Goal: Obtain resource: Download file/media

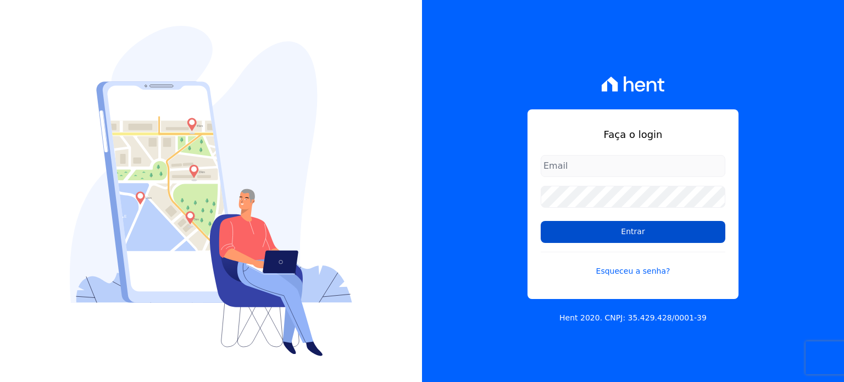
type input "thiago.ferreira@habrasconstrutora.com.br"
click at [631, 241] on input "Entrar" at bounding box center [632, 232] width 185 height 22
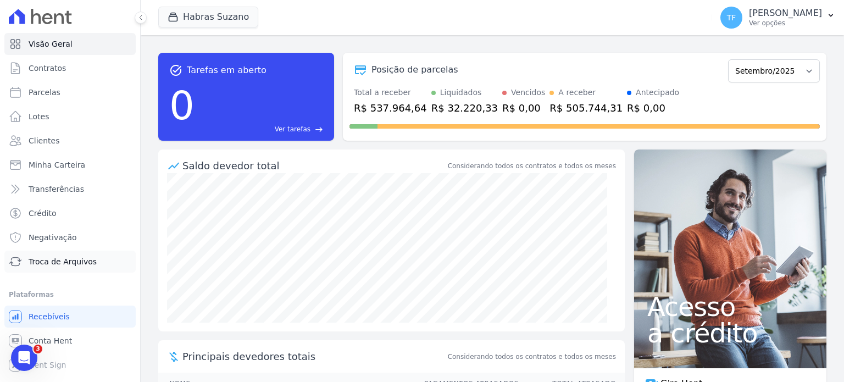
click at [68, 256] on span "Troca de Arquivos" at bounding box center [63, 261] width 68 height 11
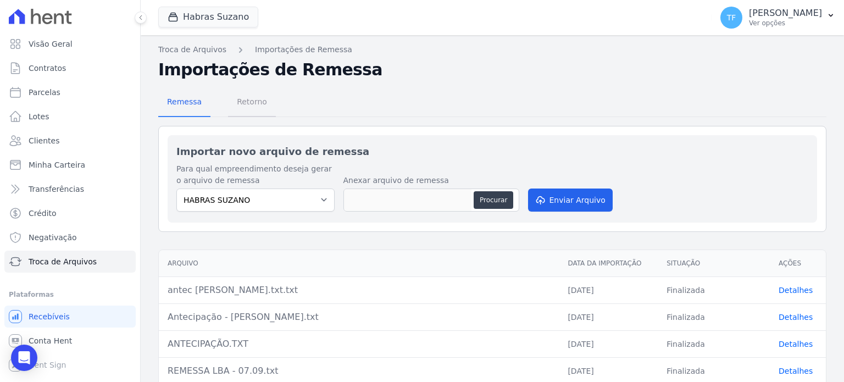
click at [255, 100] on span "Retorno" at bounding box center [251, 102] width 43 height 22
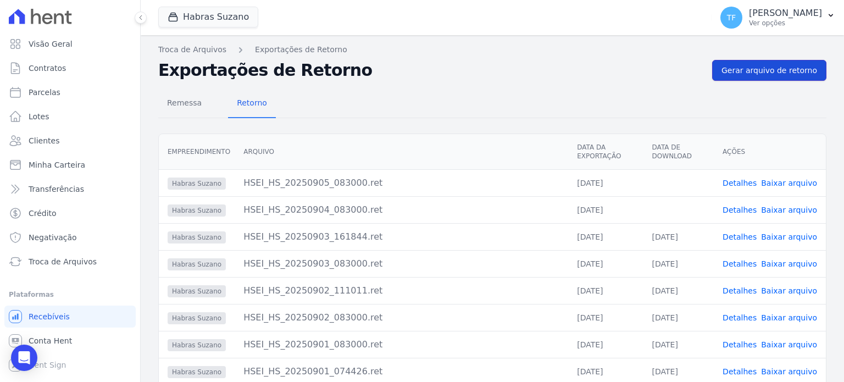
click at [758, 76] on link "Gerar arquivo de retorno" at bounding box center [769, 70] width 114 height 21
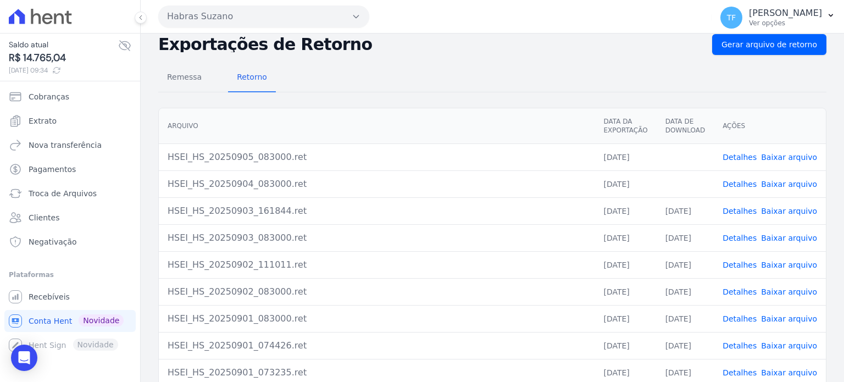
scroll to position [71, 0]
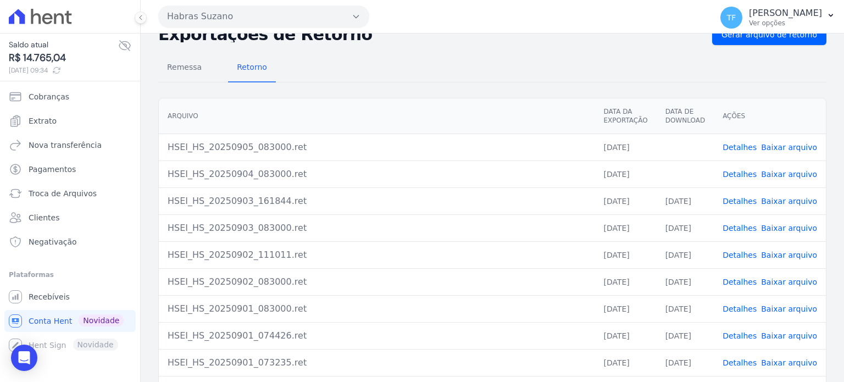
click at [738, 197] on link "Detalhes" at bounding box center [739, 201] width 34 height 9
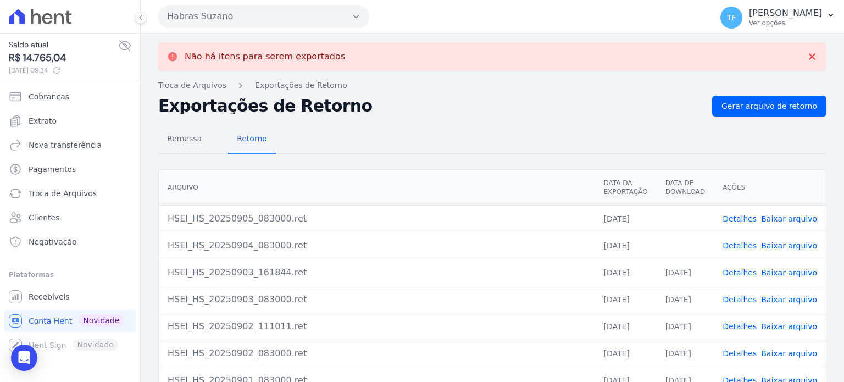
click at [744, 243] on link "Detalhes" at bounding box center [739, 245] width 34 height 9
click at [778, 238] on td "Detalhes Baixar arquivo" at bounding box center [769, 245] width 112 height 27
click at [780, 243] on link "Baixar arquivo" at bounding box center [789, 245] width 56 height 9
click at [736, 219] on link "Detalhes" at bounding box center [739, 218] width 34 height 9
click at [779, 218] on link "Baixar arquivo" at bounding box center [789, 218] width 56 height 9
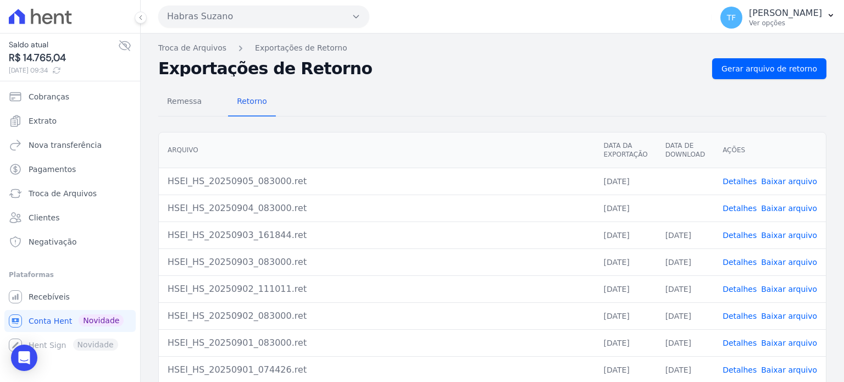
click at [748, 204] on link "Detalhes" at bounding box center [739, 208] width 34 height 9
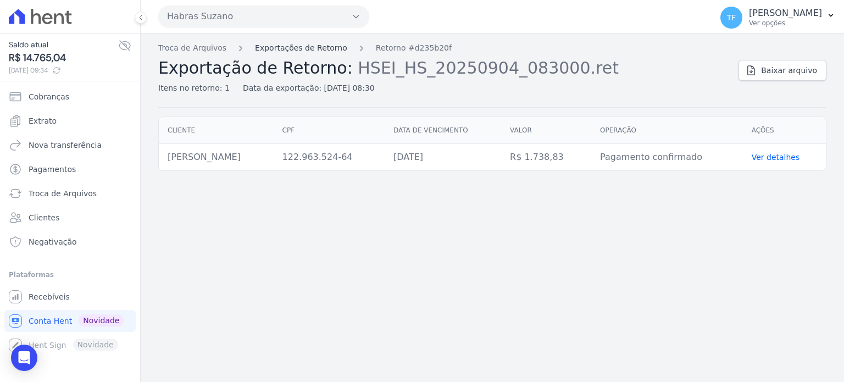
click at [296, 46] on link "Exportações de Retorno" at bounding box center [301, 48] width 92 height 12
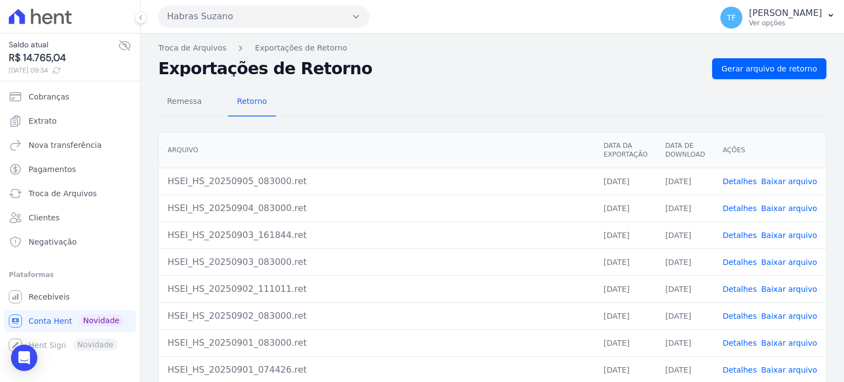
click at [735, 177] on link "Detalhes" at bounding box center [739, 181] width 34 height 9
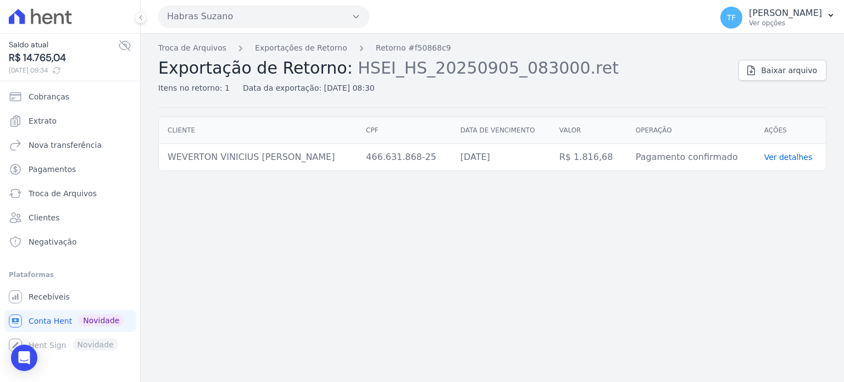
click at [780, 161] on link "Ver detalhes" at bounding box center [788, 157] width 48 height 9
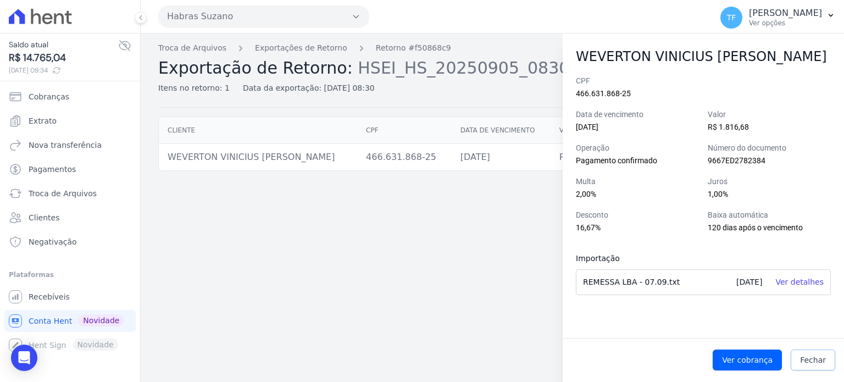
click at [819, 363] on span "Fechar" at bounding box center [813, 359] width 26 height 11
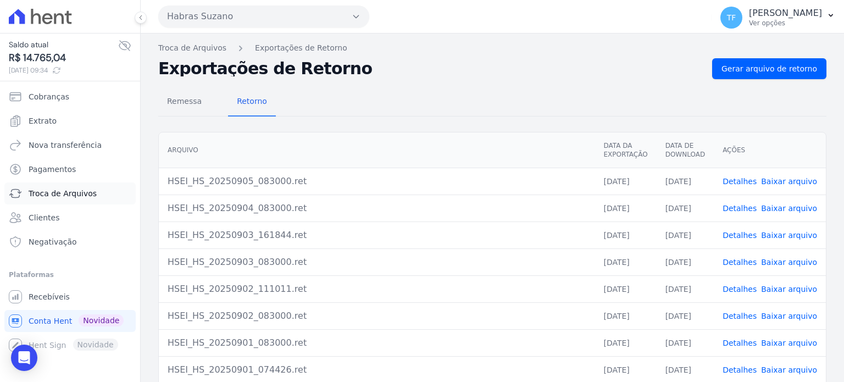
drag, startPoint x: 66, startPoint y: 206, endPoint x: 71, endPoint y: 197, distance: 10.1
click at [66, 207] on li "Clientes" at bounding box center [69, 218] width 131 height 22
click at [71, 195] on span "Troca de Arquivos" at bounding box center [63, 193] width 68 height 11
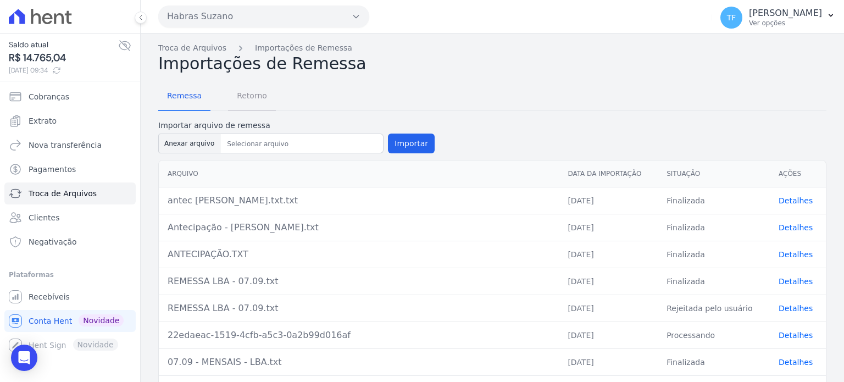
click at [250, 92] on span "Retorno" at bounding box center [251, 96] width 43 height 22
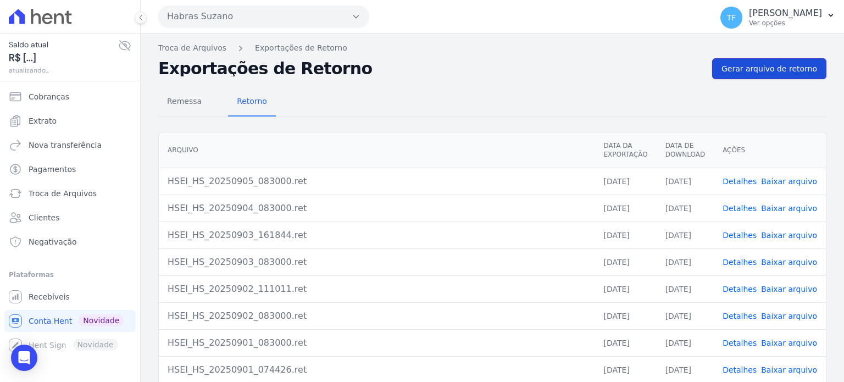
click at [741, 73] on span "Gerar arquivo de retorno" at bounding box center [769, 68] width 96 height 11
